Goal: Check status: Check status

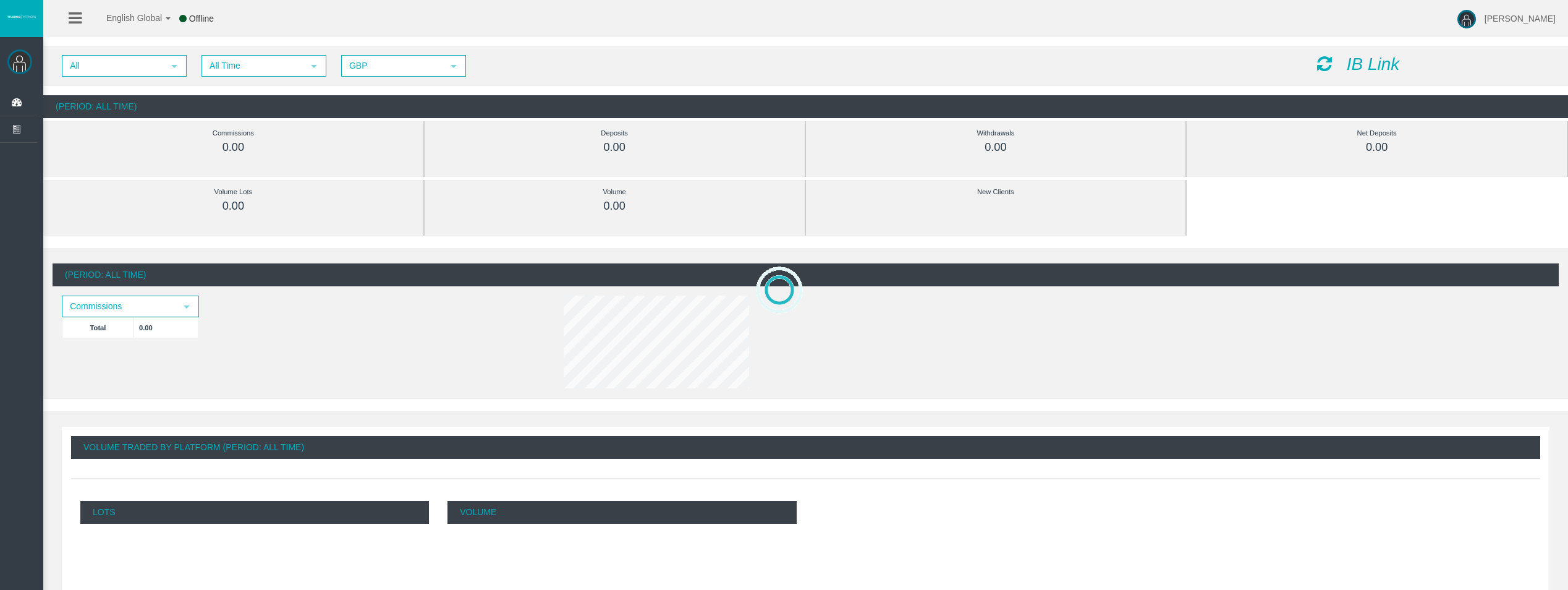
click at [244, 75] on span "All Time" at bounding box center [252, 66] width 100 height 19
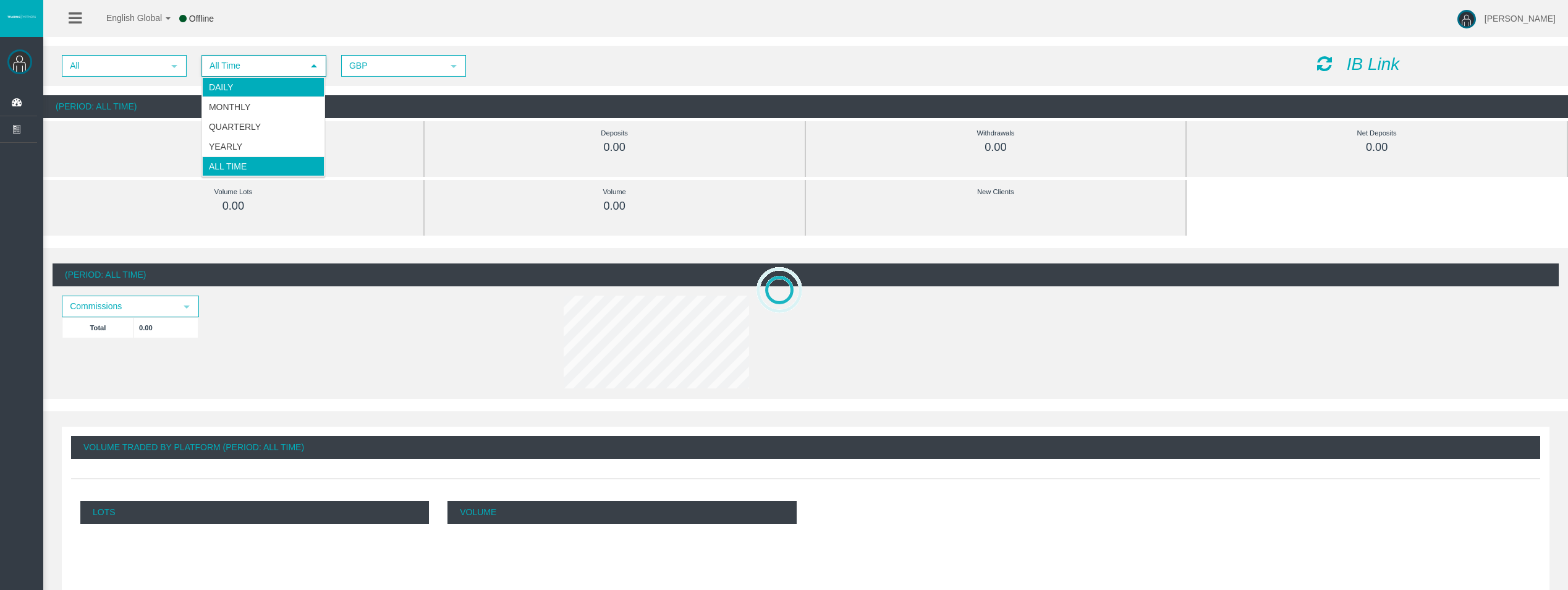
drag, startPoint x: 243, startPoint y: 92, endPoint x: 288, endPoint y: 90, distance: 45.0
click at [243, 91] on li "Daily" at bounding box center [264, 87] width 122 height 20
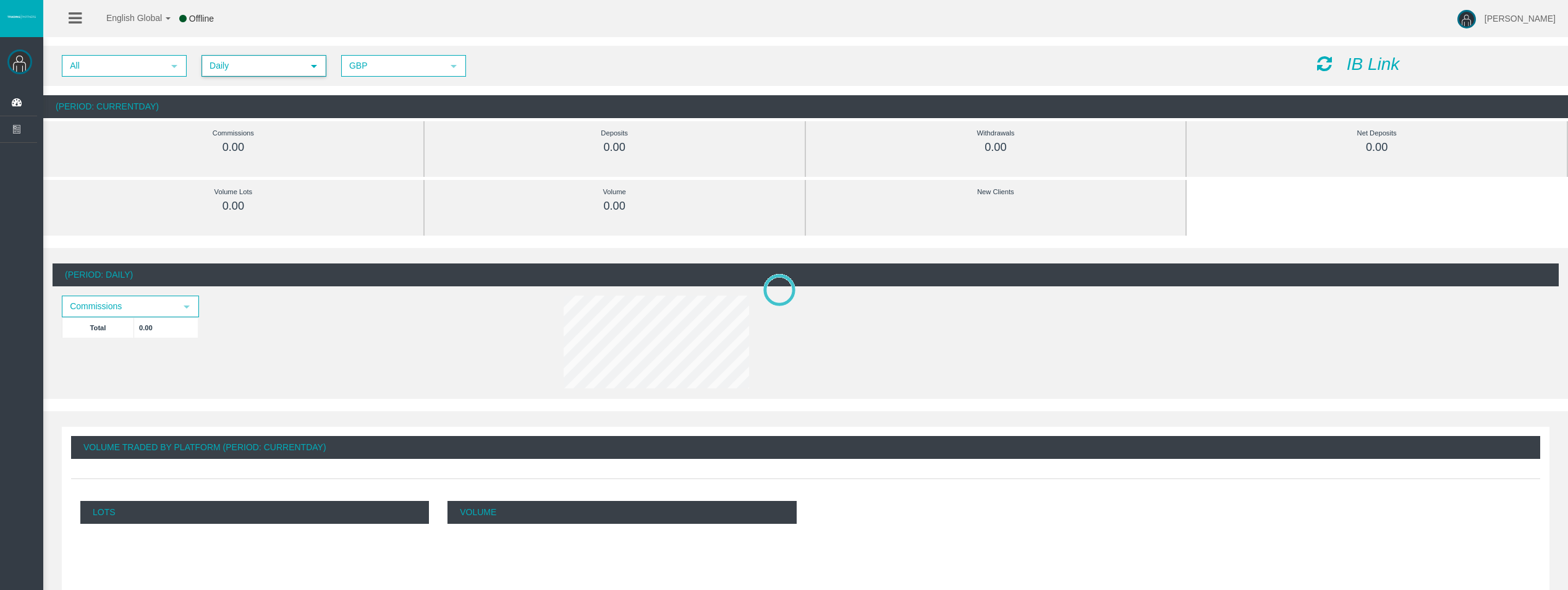
click at [1327, 64] on icon at bounding box center [1324, 64] width 15 height 17
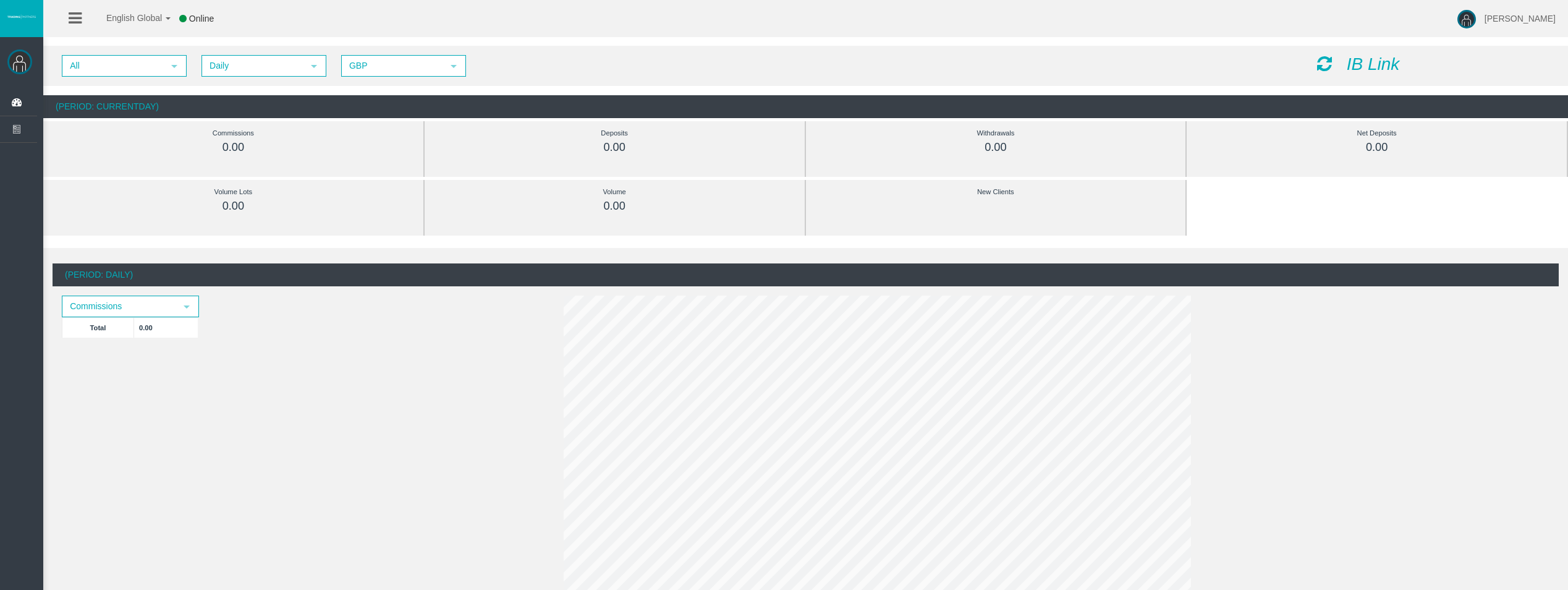
click at [1325, 66] on icon at bounding box center [1324, 64] width 15 height 17
click at [1322, 71] on icon at bounding box center [1324, 64] width 15 height 17
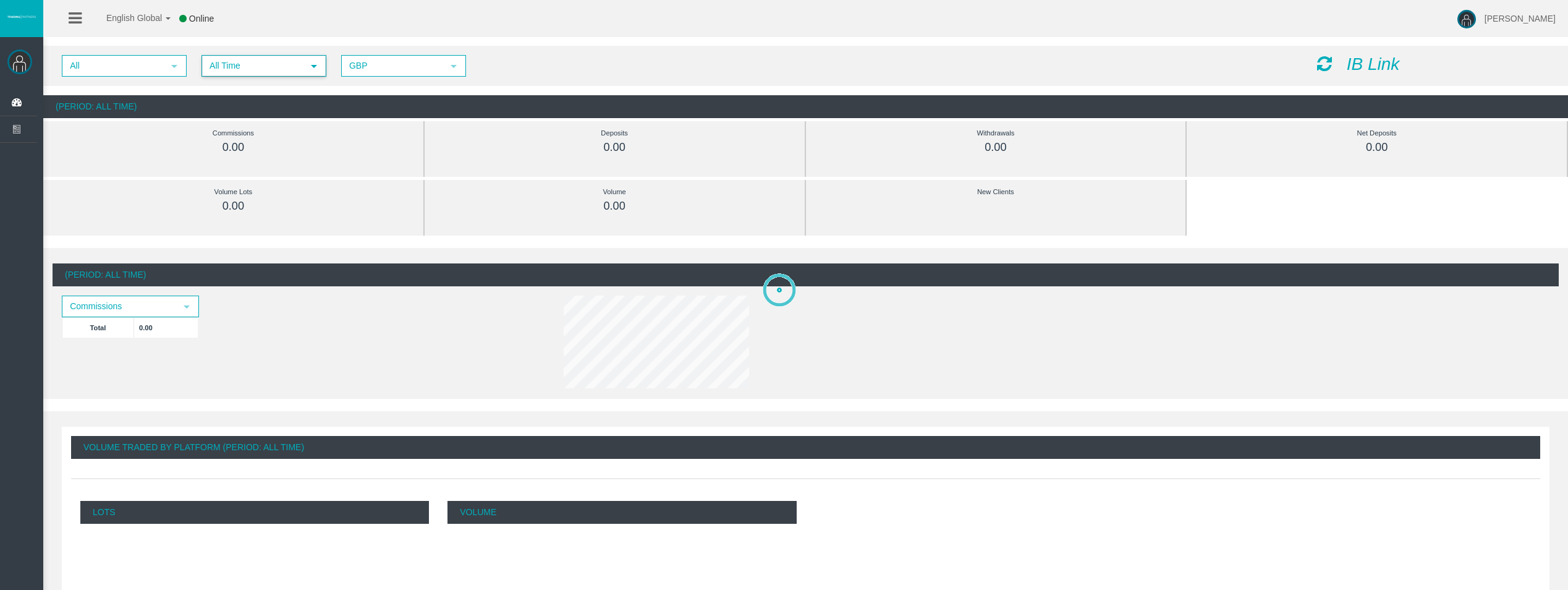
click at [258, 74] on span "All Time" at bounding box center [252, 66] width 100 height 19
click at [252, 84] on li "Daily" at bounding box center [264, 87] width 122 height 20
click at [1323, 57] on icon at bounding box center [1324, 64] width 15 height 17
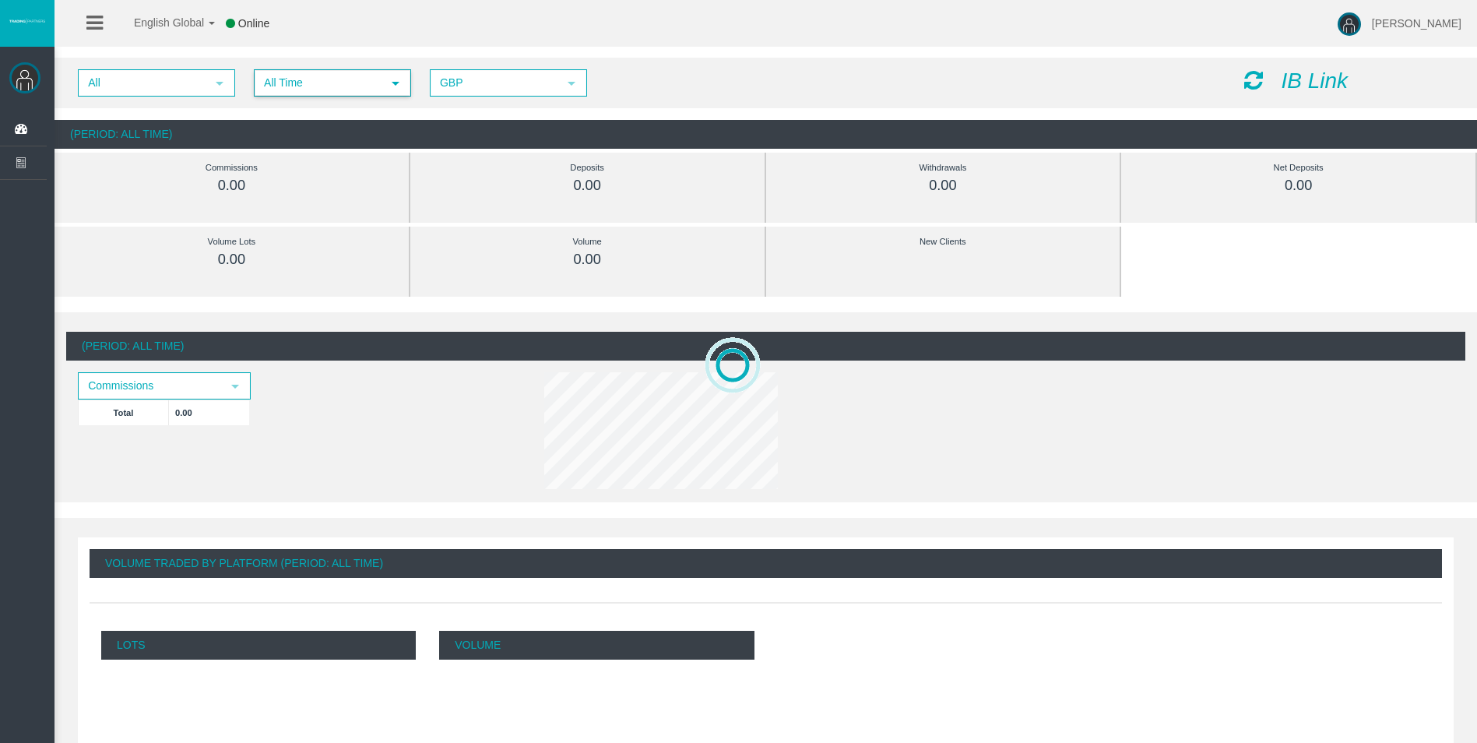
click at [332, 90] on span "All Time" at bounding box center [318, 83] width 126 height 24
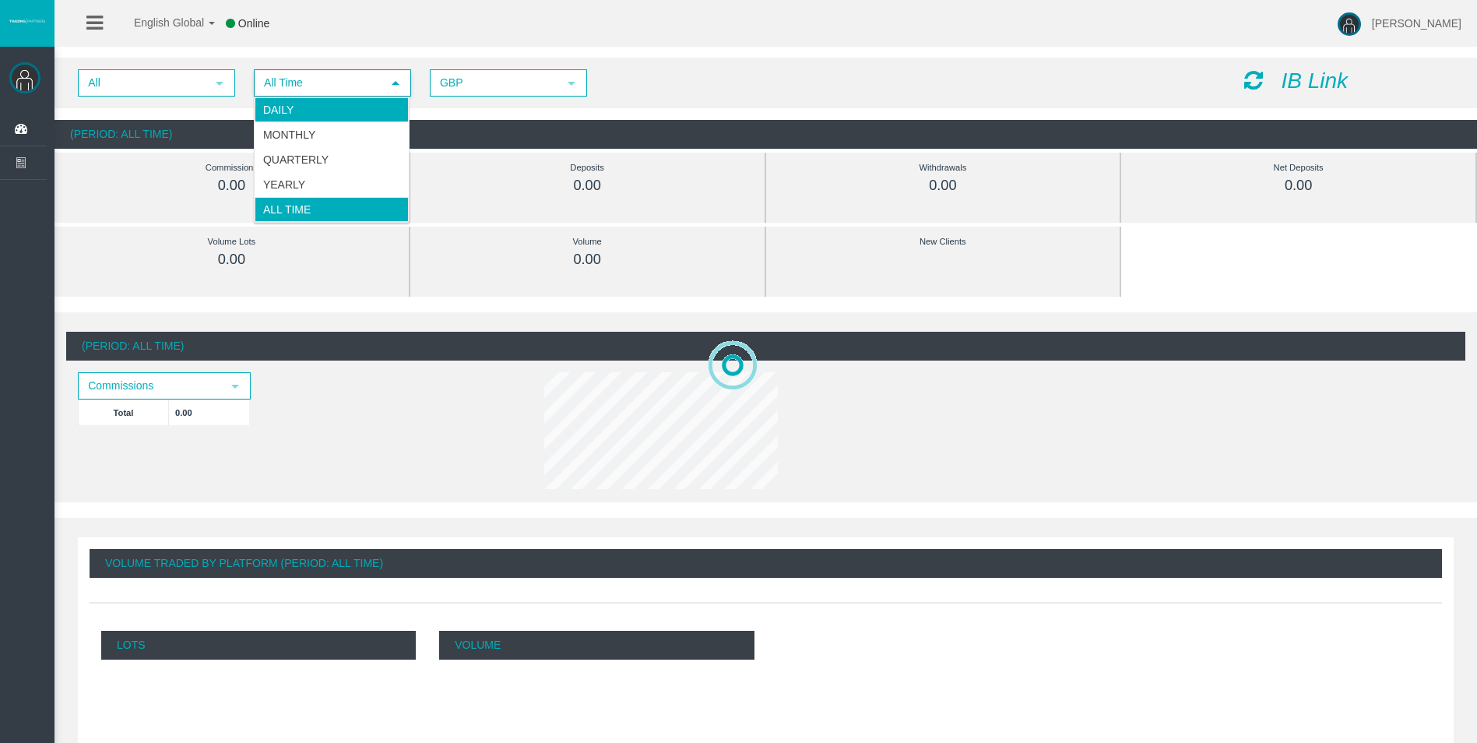
click at [332, 112] on li "Daily" at bounding box center [332, 109] width 154 height 25
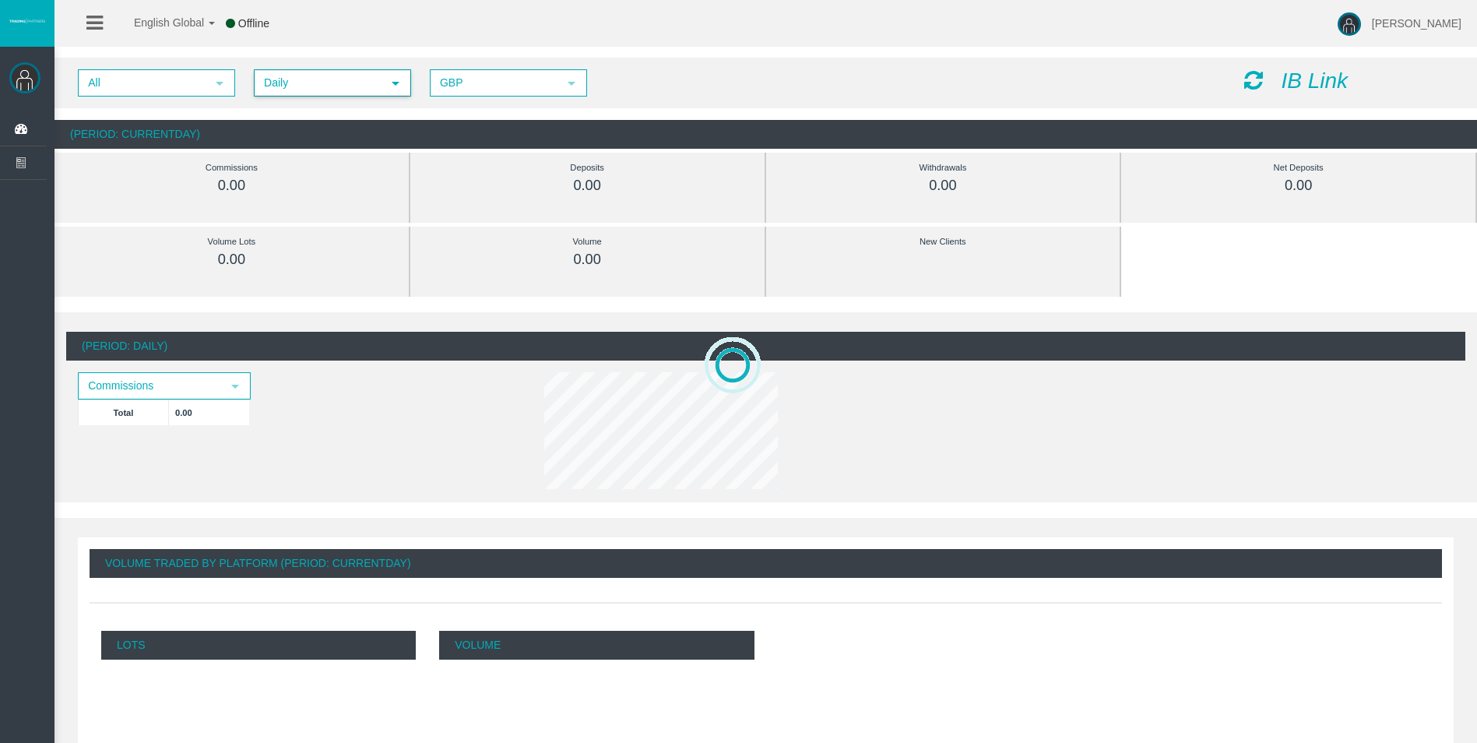
click at [1253, 80] on icon at bounding box center [1253, 80] width 19 height 22
click at [316, 97] on div "All select Daily select 4 GBP select GBP IB Link" at bounding box center [765, 83] width 1422 height 51
click at [322, 93] on span "Daily" at bounding box center [318, 83] width 126 height 24
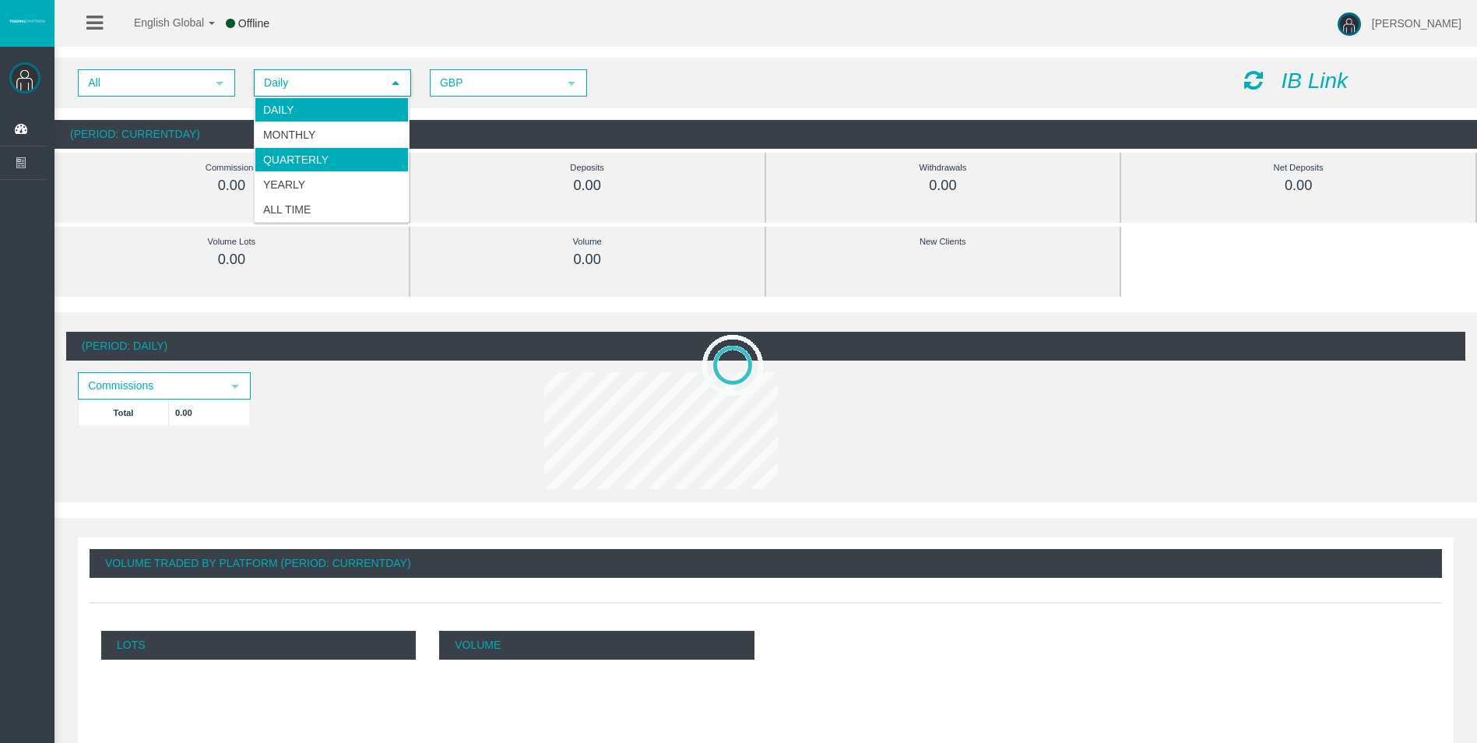
click at [329, 145] on li "Monthly" at bounding box center [332, 134] width 154 height 25
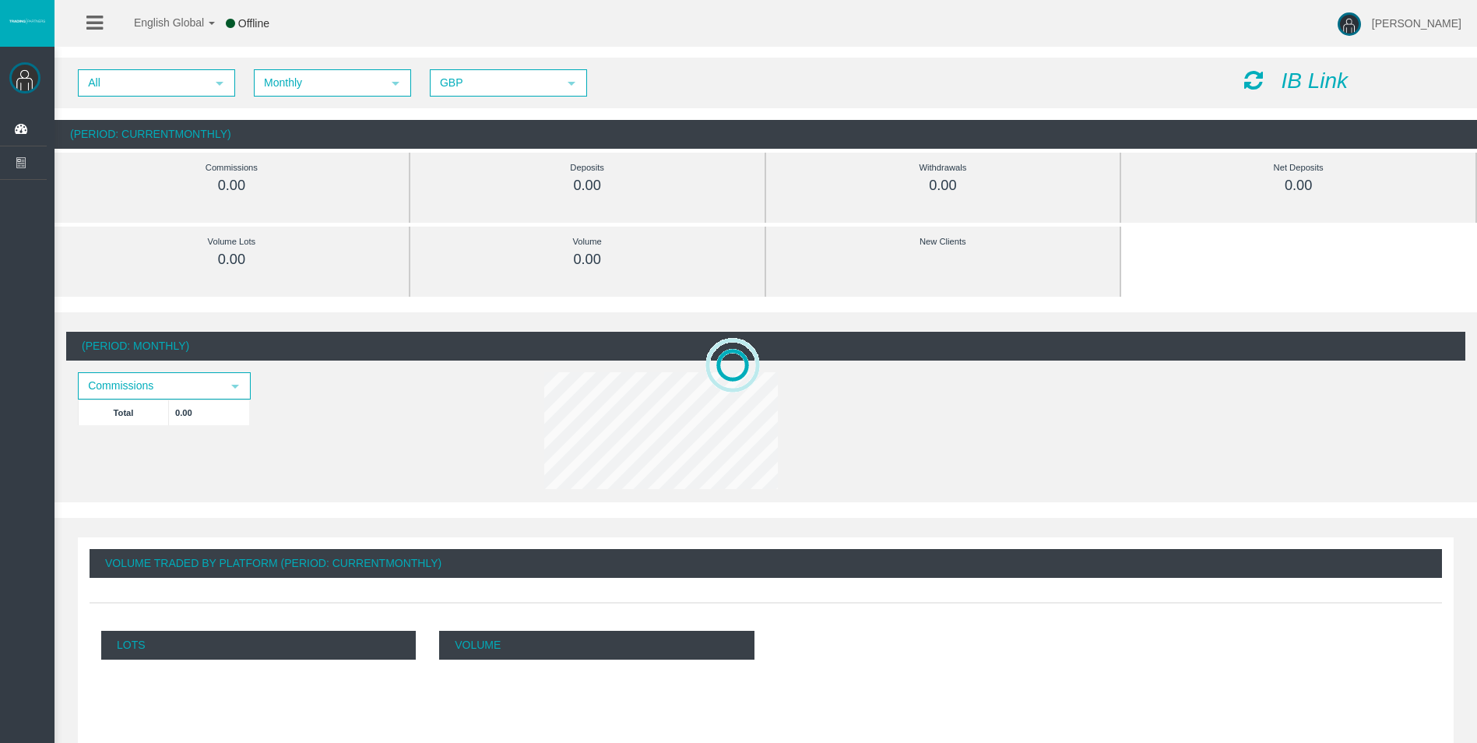
click at [1252, 76] on icon at bounding box center [1253, 80] width 19 height 22
